Goal: Transaction & Acquisition: Purchase product/service

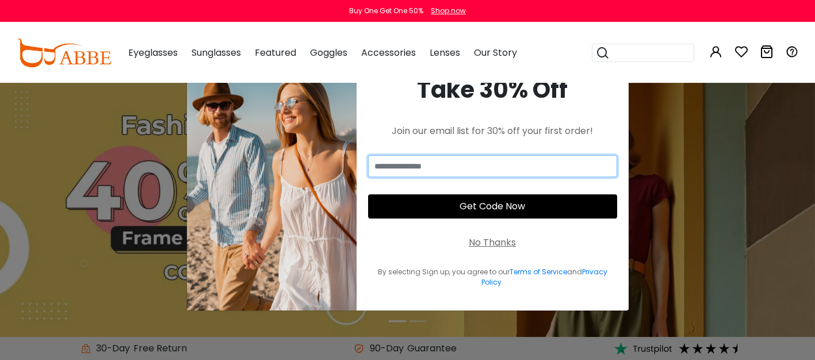
click at [404, 164] on input "email" at bounding box center [492, 166] width 249 height 22
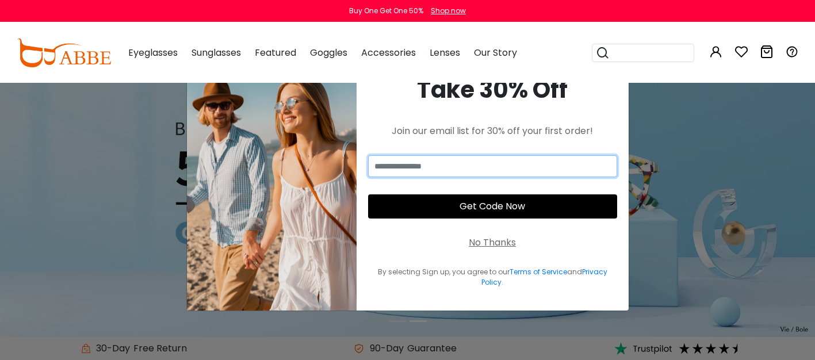
type input "**********"
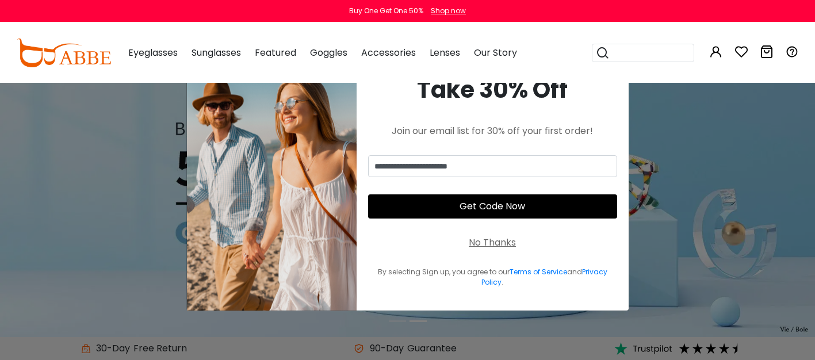
type input "**********"
click at [437, 200] on button "Get Code Now" at bounding box center [492, 206] width 249 height 24
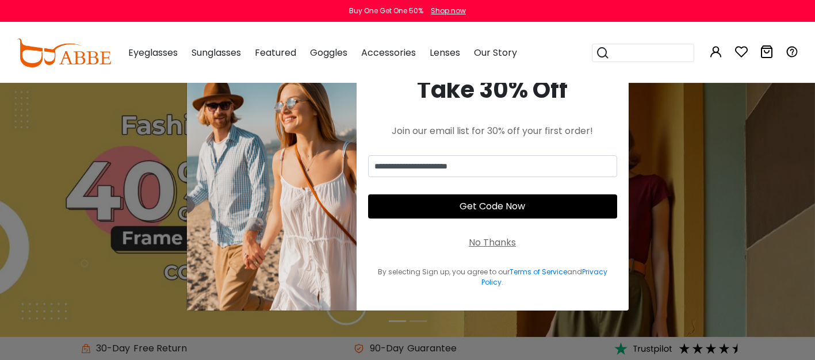
click at [456, 209] on button "Get Code Now" at bounding box center [492, 206] width 249 height 24
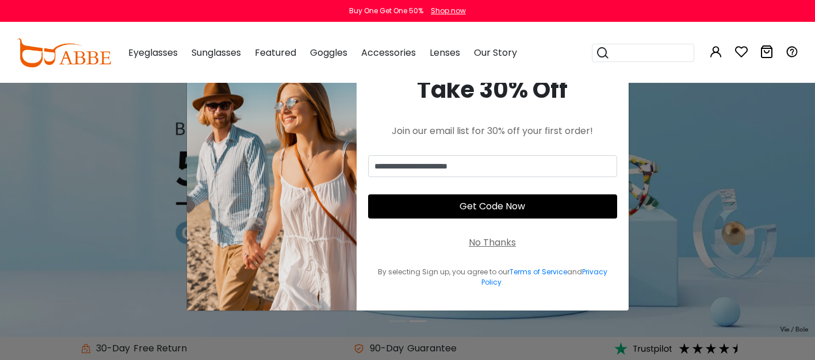
click at [501, 206] on button "Get Code Now" at bounding box center [492, 206] width 249 height 24
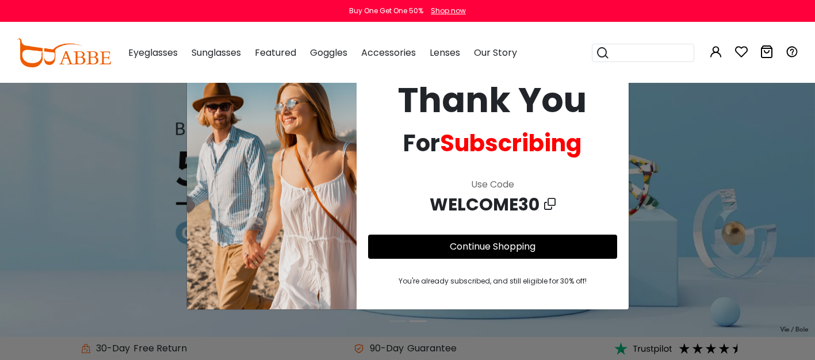
click at [708, 136] on div "**********" at bounding box center [407, 180] width 815 height 360
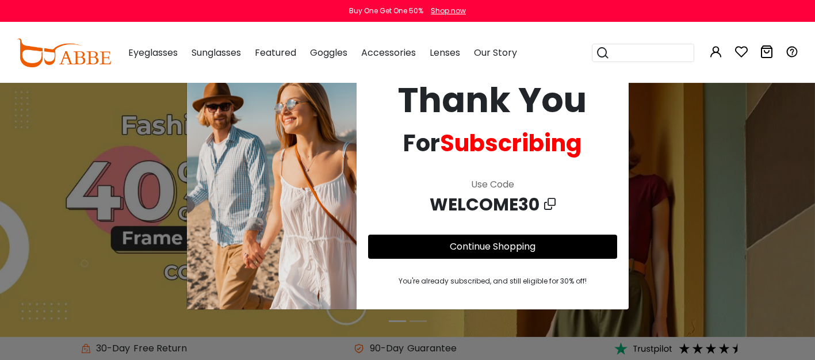
click at [624, 81] on div "Popular Searches round Sunglasses aviator clear tortoise cat Recommended Laya $…" at bounding box center [645, 53] width 106 height 60
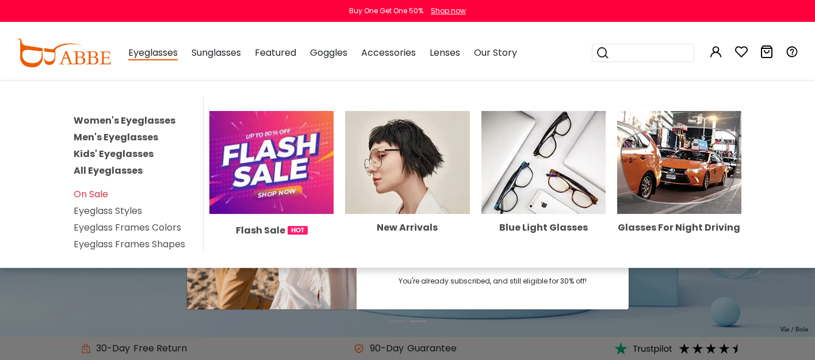
click at [144, 49] on span "Eyeglasses" at bounding box center [152, 53] width 49 height 14
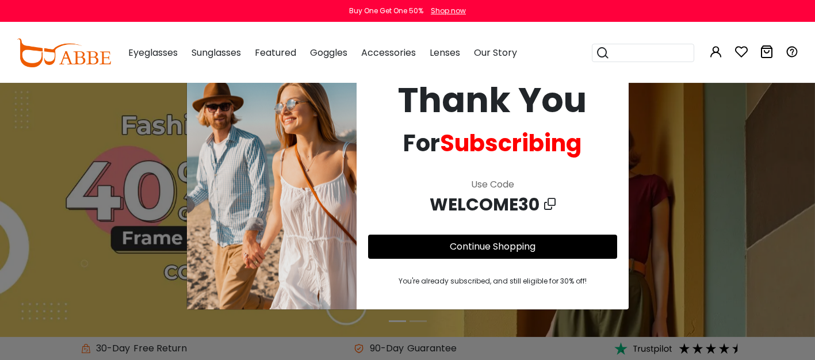
click at [469, 246] on link "Continue Shopping" at bounding box center [493, 246] width 86 height 13
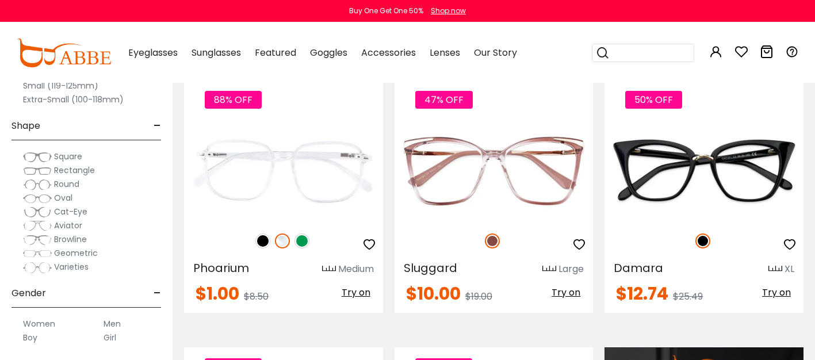
scroll to position [819, 0]
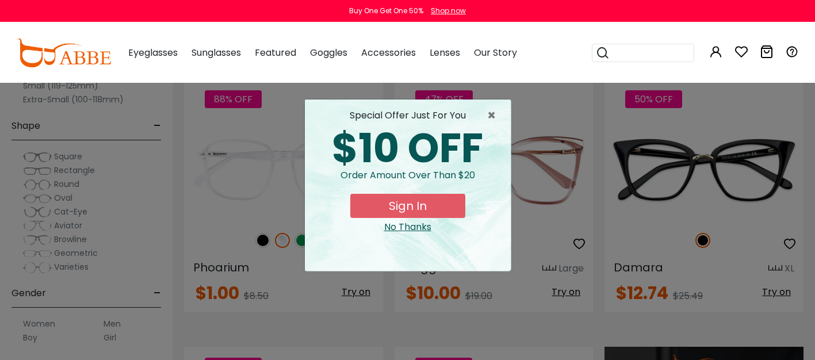
click at [419, 204] on button "Sign In" at bounding box center [407, 206] width 115 height 24
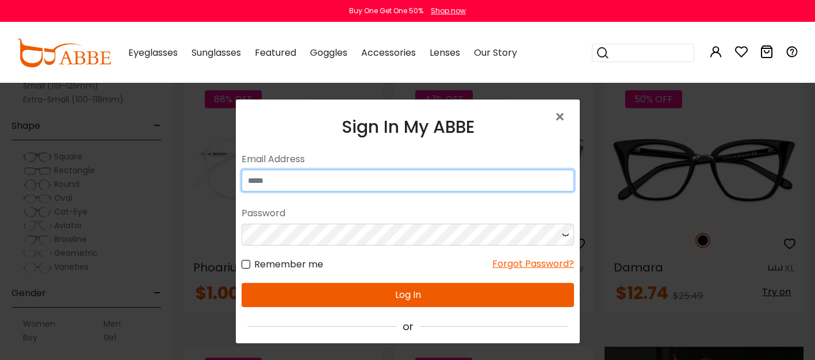
click at [323, 172] on input "email" at bounding box center [407, 180] width 332 height 22
type input "**********"
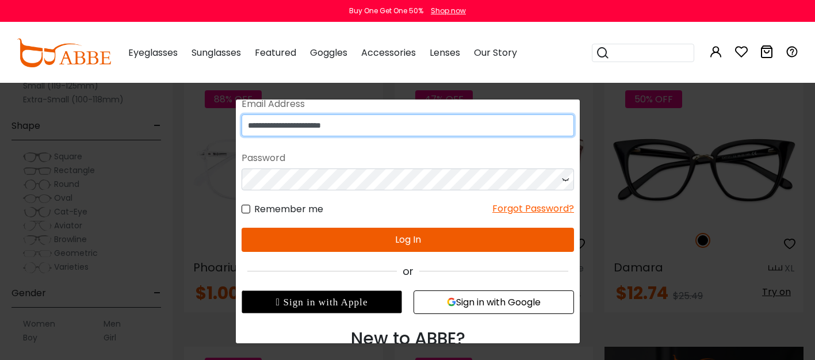
scroll to position [93, 0]
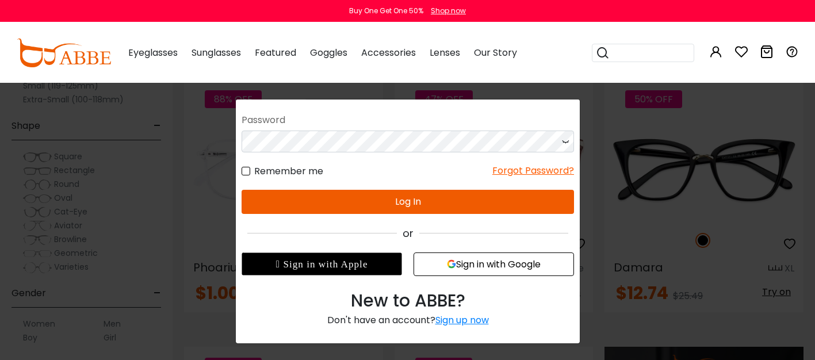
click at [439, 269] on button "Sign in with Google" at bounding box center [493, 264] width 160 height 24
click at [465, 259] on button "Sign in with Google" at bounding box center [493, 264] width 160 height 24
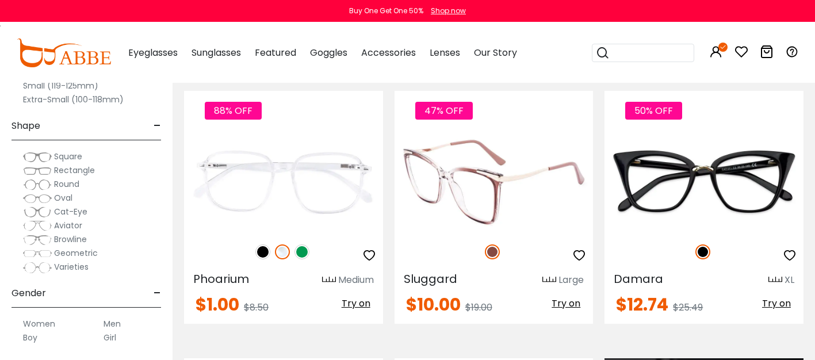
scroll to position [787, 0]
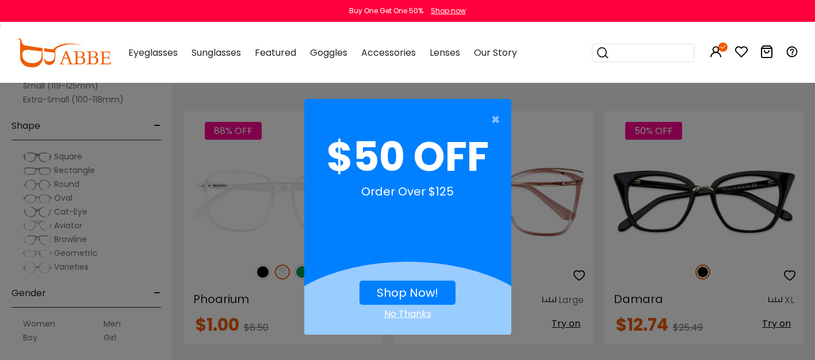
click at [402, 296] on link "Shop Now!" at bounding box center [408, 293] width 62 height 16
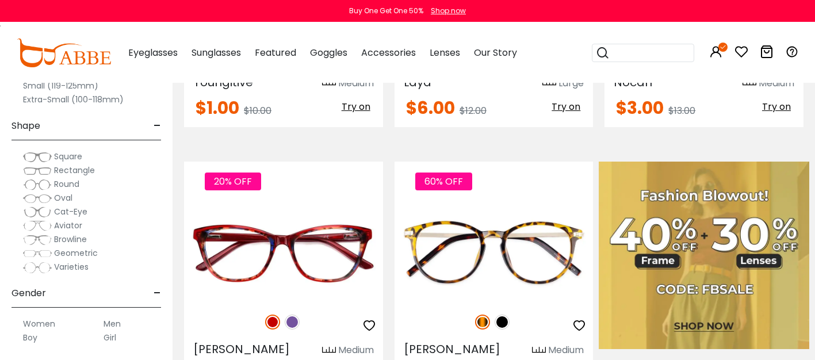
scroll to position [418, 0]
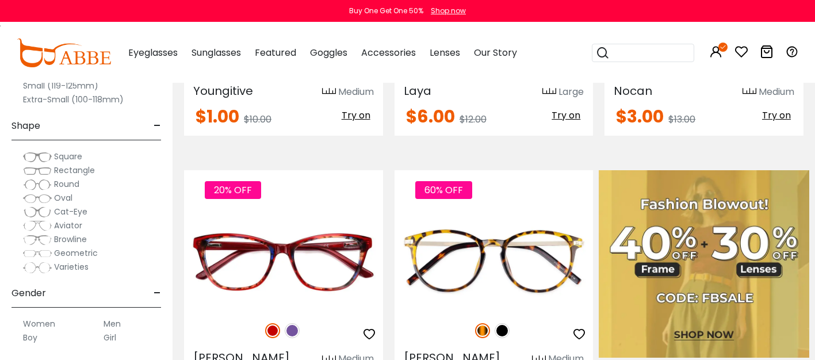
click at [70, 162] on span "Square" at bounding box center [68, 157] width 28 height 12
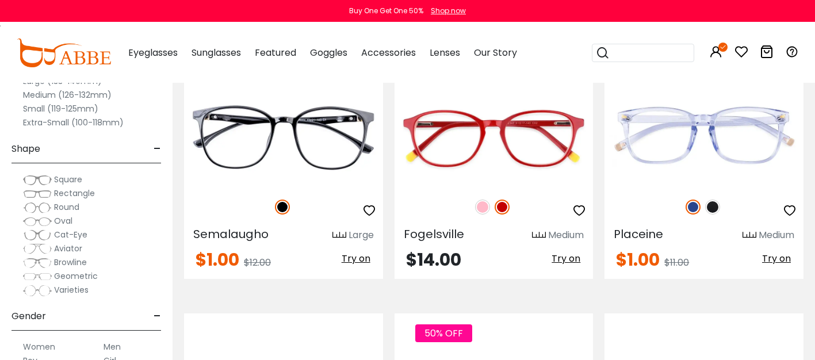
scroll to position [3241, 0]
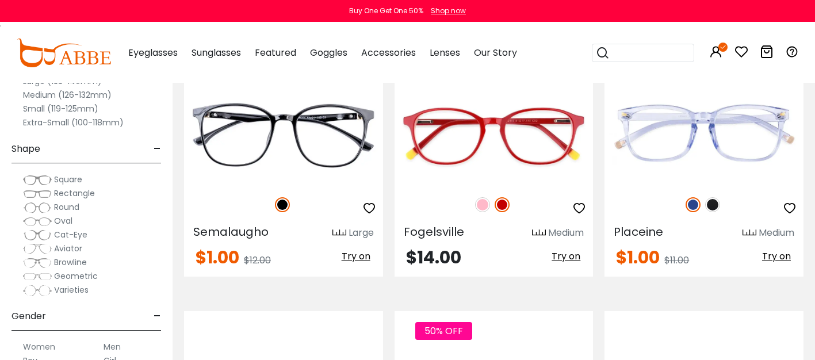
click at [72, 211] on span "Round" at bounding box center [66, 207] width 25 height 12
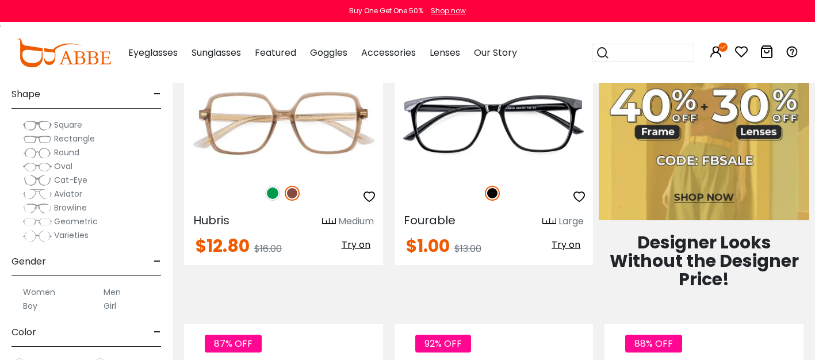
scroll to position [558, 0]
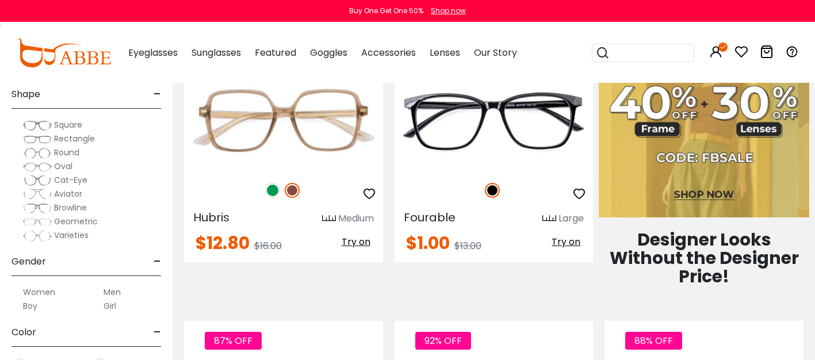
click at [57, 155] on span "Round" at bounding box center [66, 153] width 25 height 12
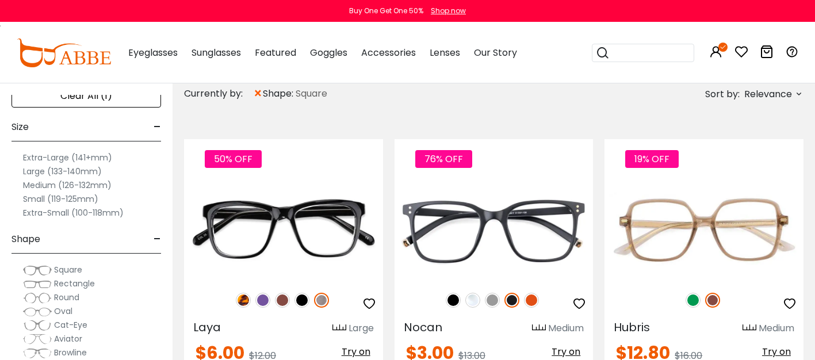
scroll to position [40, 0]
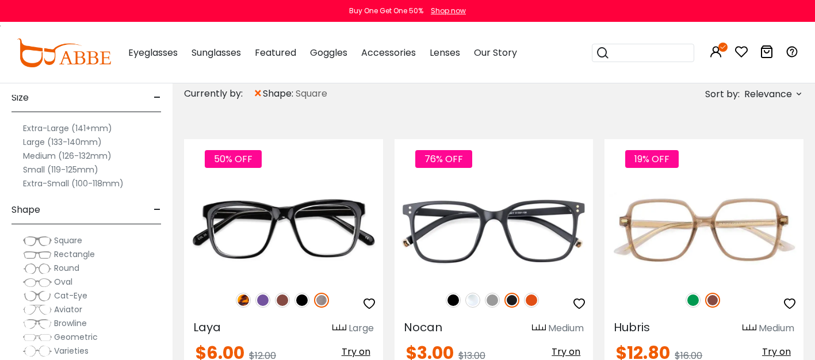
click at [72, 269] on span "Round" at bounding box center [66, 268] width 25 height 12
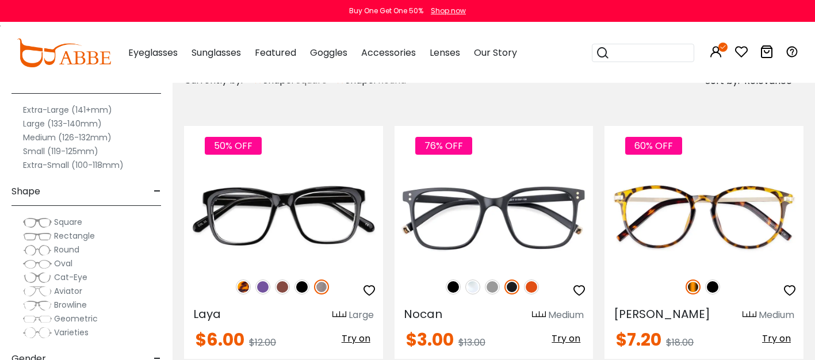
scroll to position [45, 0]
click at [59, 265] on span "Oval" at bounding box center [63, 263] width 18 height 12
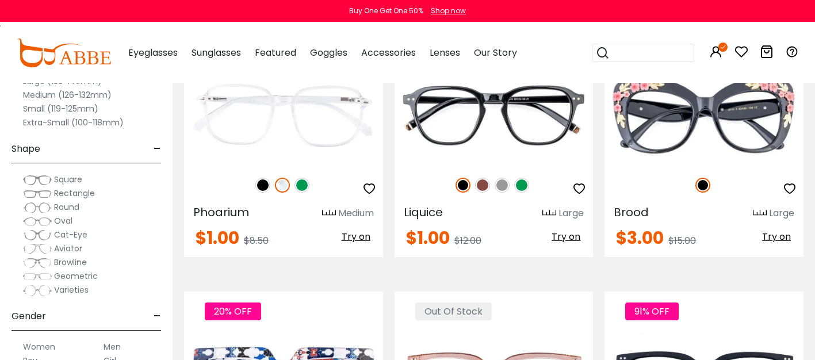
scroll to position [1392, 0]
